Goal: Task Accomplishment & Management: Use online tool/utility

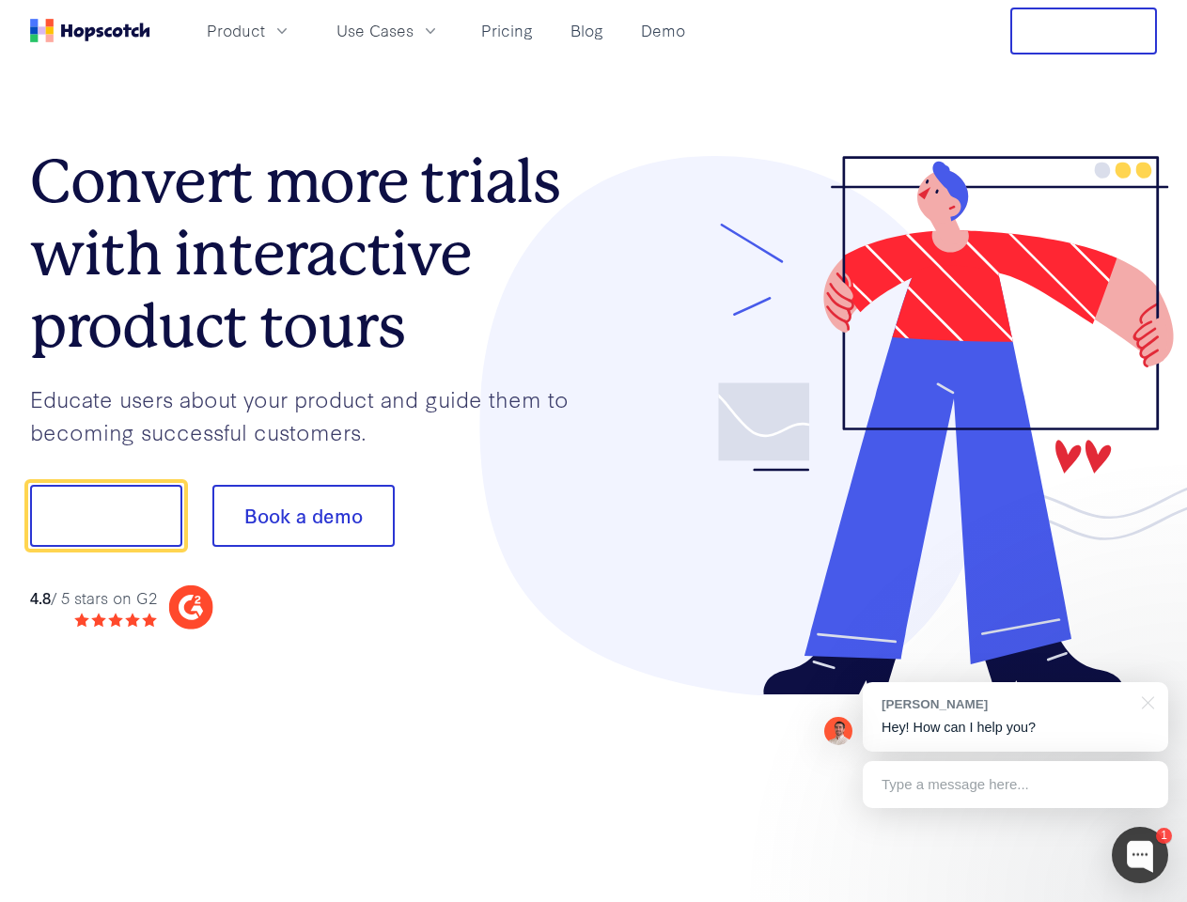
click at [594, 451] on div at bounding box center [876, 426] width 564 height 540
click at [265, 30] on span "Product" at bounding box center [236, 30] width 58 height 23
click at [414, 30] on span "Use Cases" at bounding box center [374, 30] width 77 height 23
click at [1084, 31] on button "Free Trial" at bounding box center [1083, 31] width 147 height 47
click at [105, 516] on button "Show me!" at bounding box center [106, 516] width 152 height 62
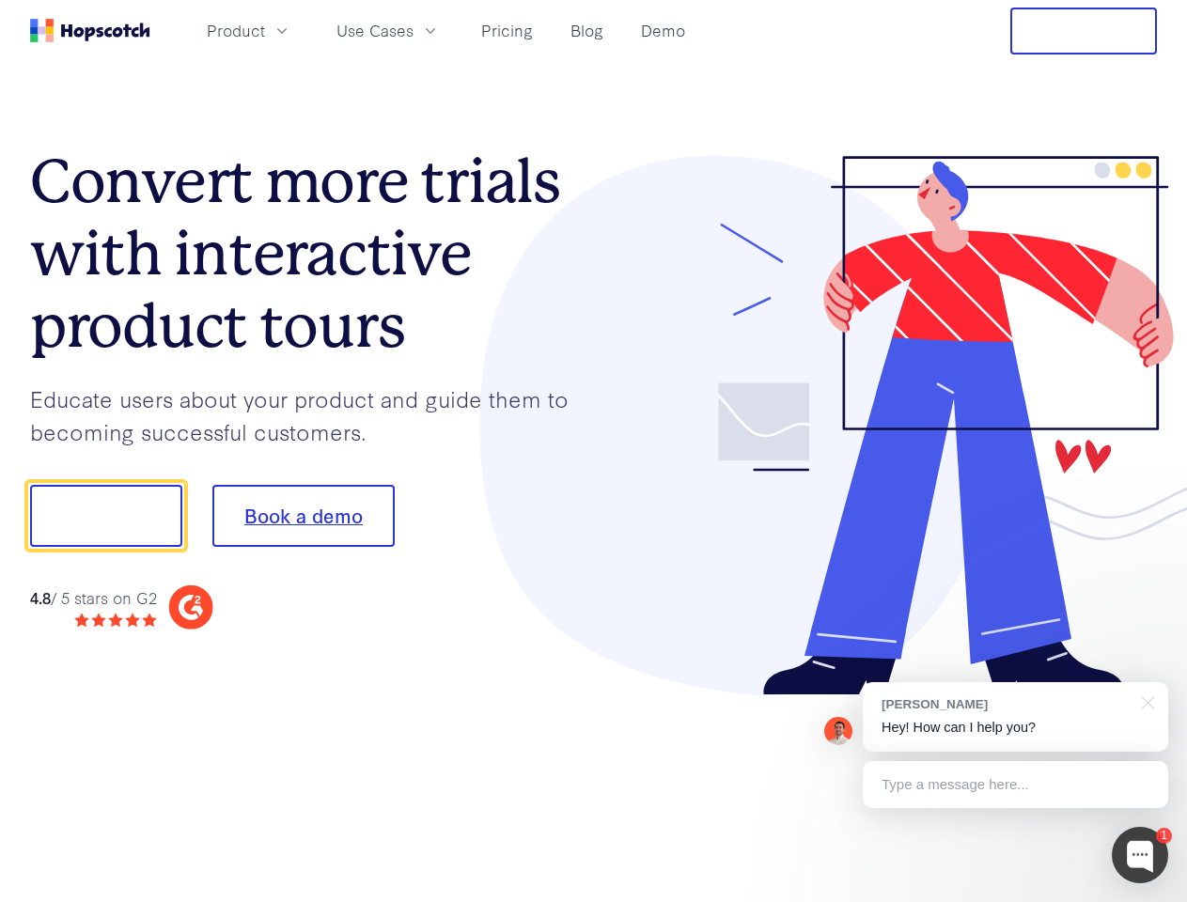
click at [303, 516] on button "Book a demo" at bounding box center [303, 516] width 182 height 62
click at [1140, 855] on div at bounding box center [1140, 855] width 56 height 56
click at [1015, 717] on div "[PERSON_NAME] Hey! How can I help you?" at bounding box center [1015, 717] width 305 height 70
click at [1145, 701] on div at bounding box center [992, 513] width 352 height 627
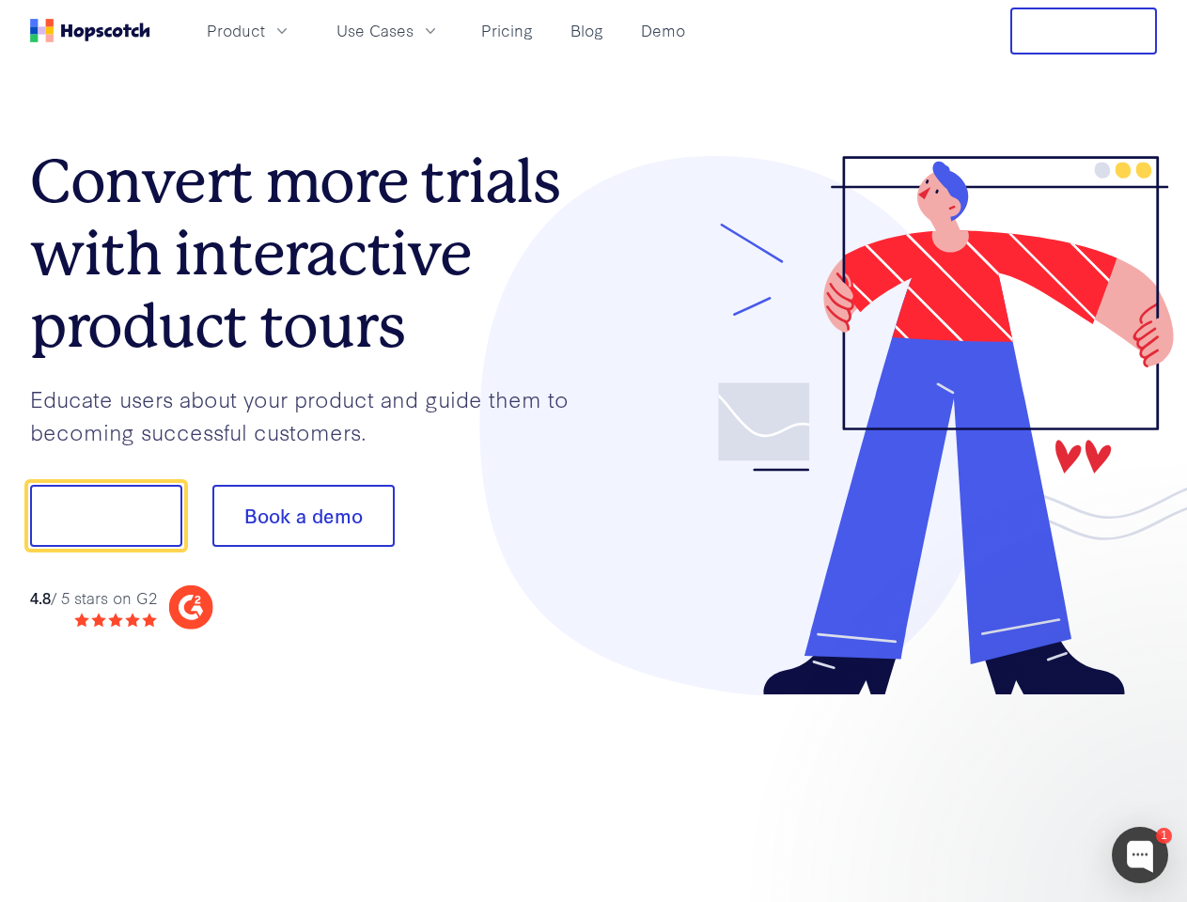
click at [1015, 785] on div at bounding box center [992, 513] width 352 height 627
